Goal: Book appointment/travel/reservation

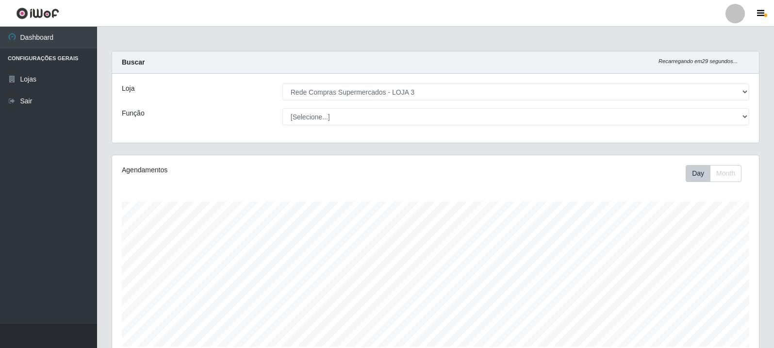
select select "162"
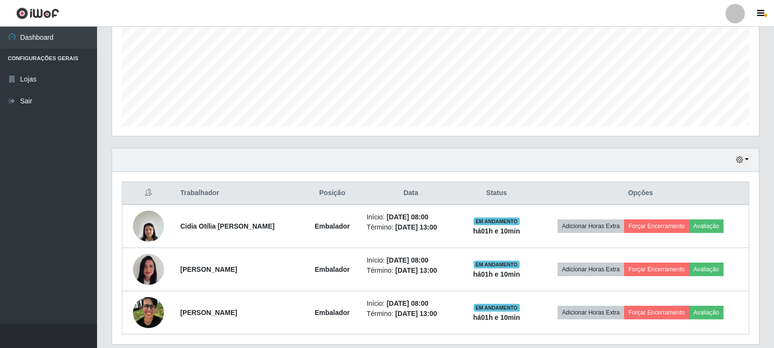
scroll to position [201, 647]
click at [682, 146] on div "Agendamentos Day Month" at bounding box center [435, 41] width 663 height 214
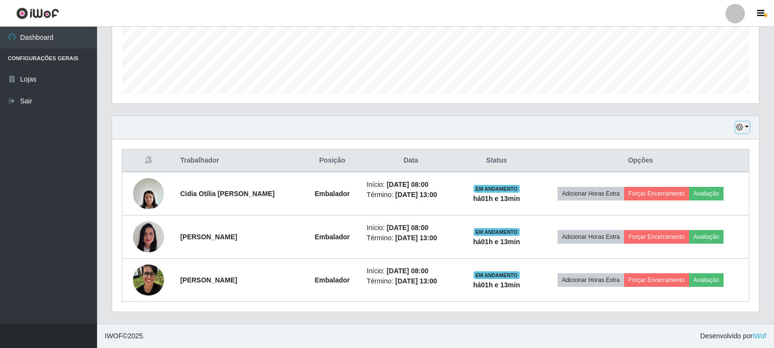
click at [740, 131] on icon "button" at bounding box center [739, 127] width 7 height 7
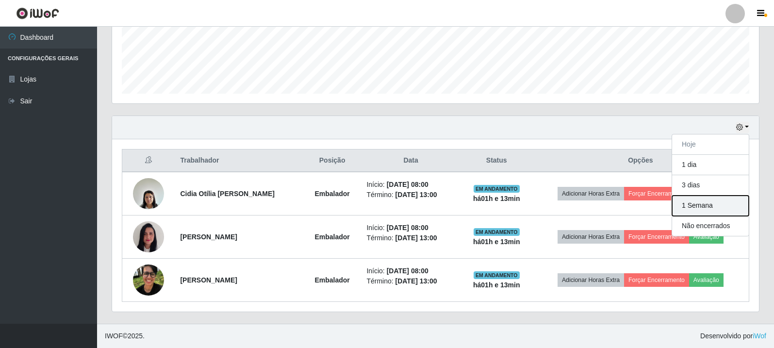
click at [708, 202] on button "1 Semana" at bounding box center [710, 206] width 77 height 20
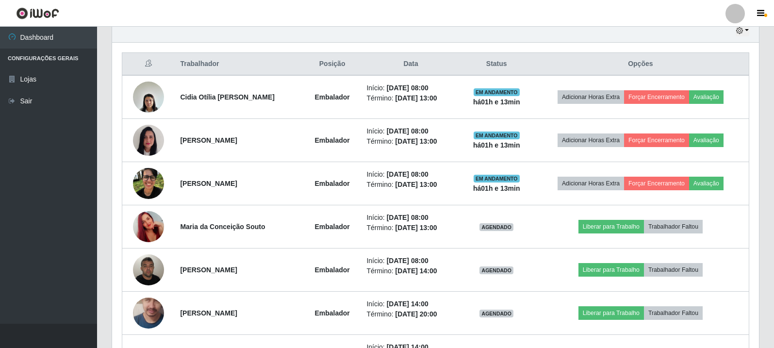
scroll to position [350, 0]
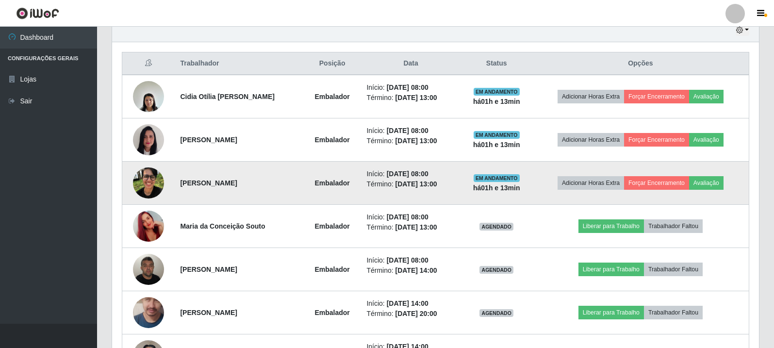
click at [141, 181] on img at bounding box center [148, 182] width 31 height 41
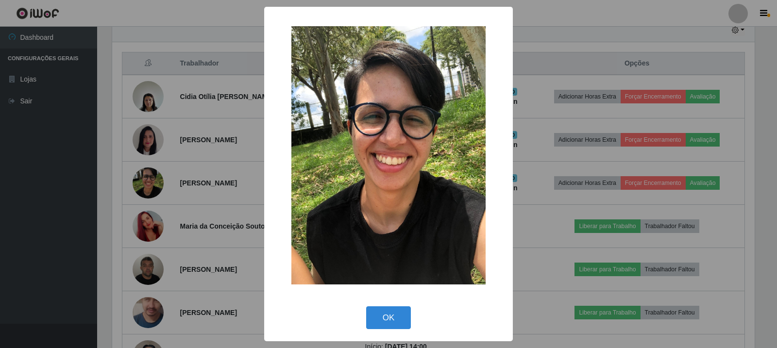
click at [150, 181] on div "× OK Cancel" at bounding box center [388, 174] width 777 height 348
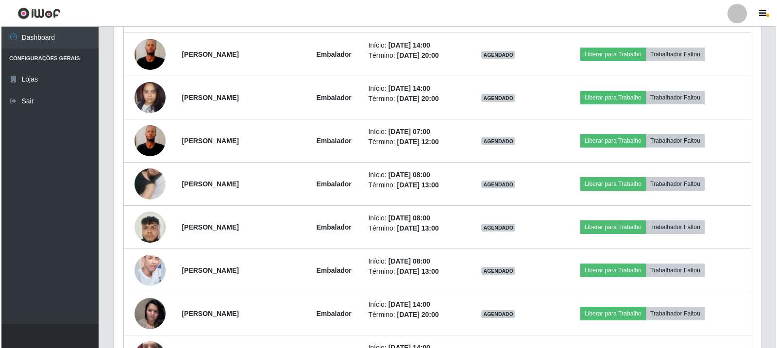
scroll to position [1176, 0]
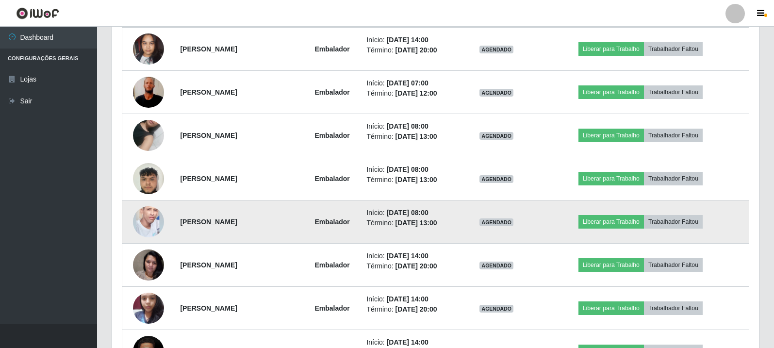
click at [130, 223] on td at bounding box center [148, 221] width 52 height 43
click at [146, 222] on img at bounding box center [148, 221] width 31 height 55
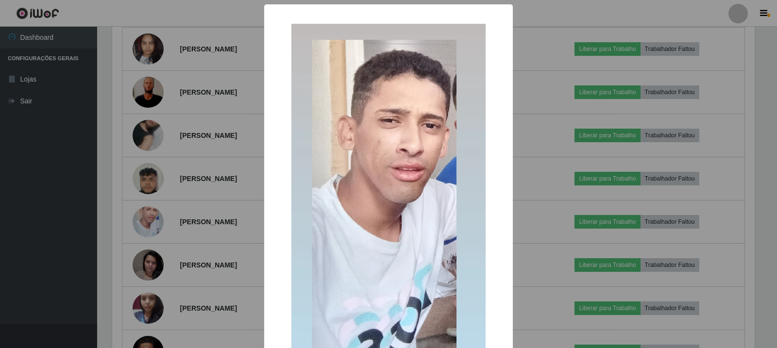
click at [146, 221] on div "× OK Cancel" at bounding box center [388, 174] width 777 height 348
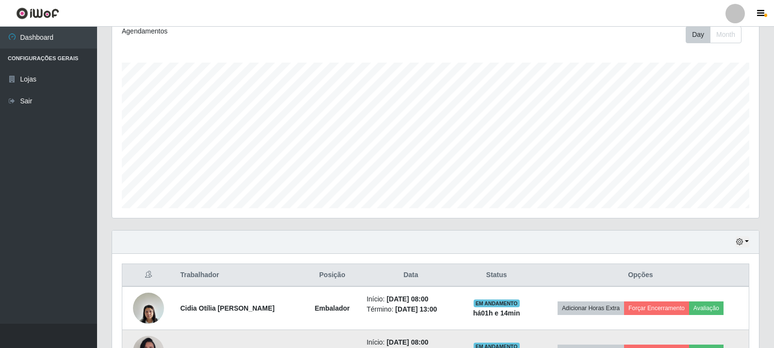
scroll to position [291, 0]
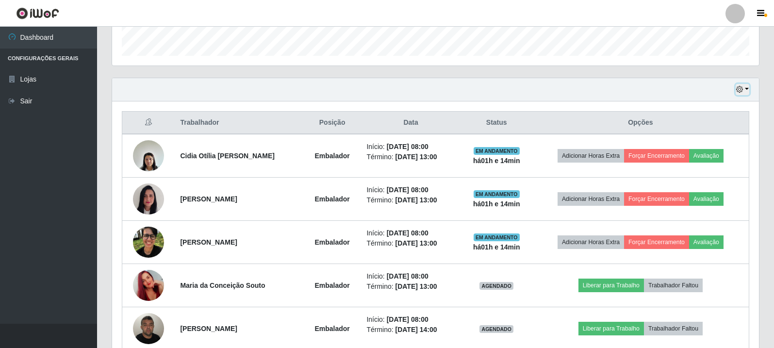
click at [743, 90] on icon "button" at bounding box center [739, 89] width 7 height 7
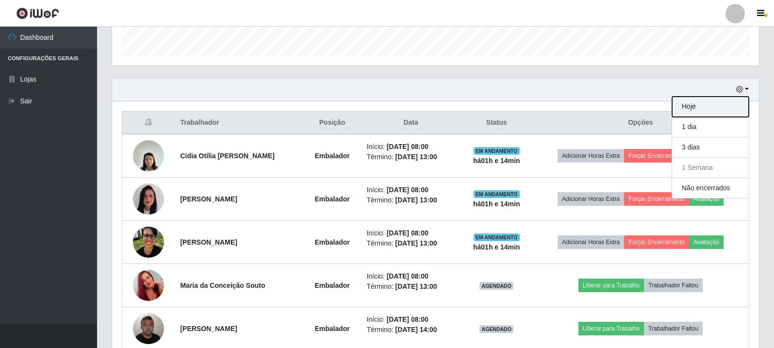
click at [721, 101] on button "Hoje" at bounding box center [710, 107] width 77 height 20
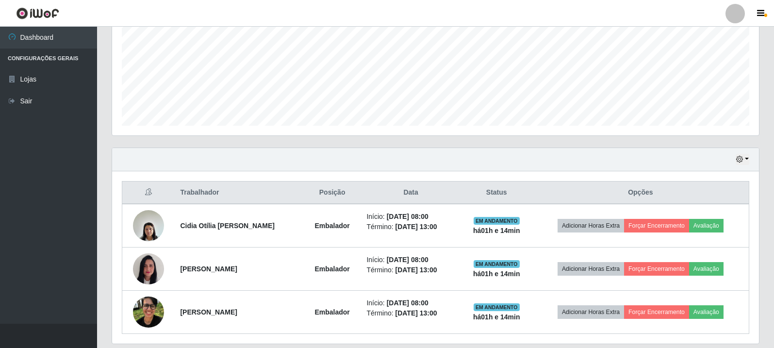
scroll to position [253, 0]
